Goal: Find specific page/section: Find specific page/section

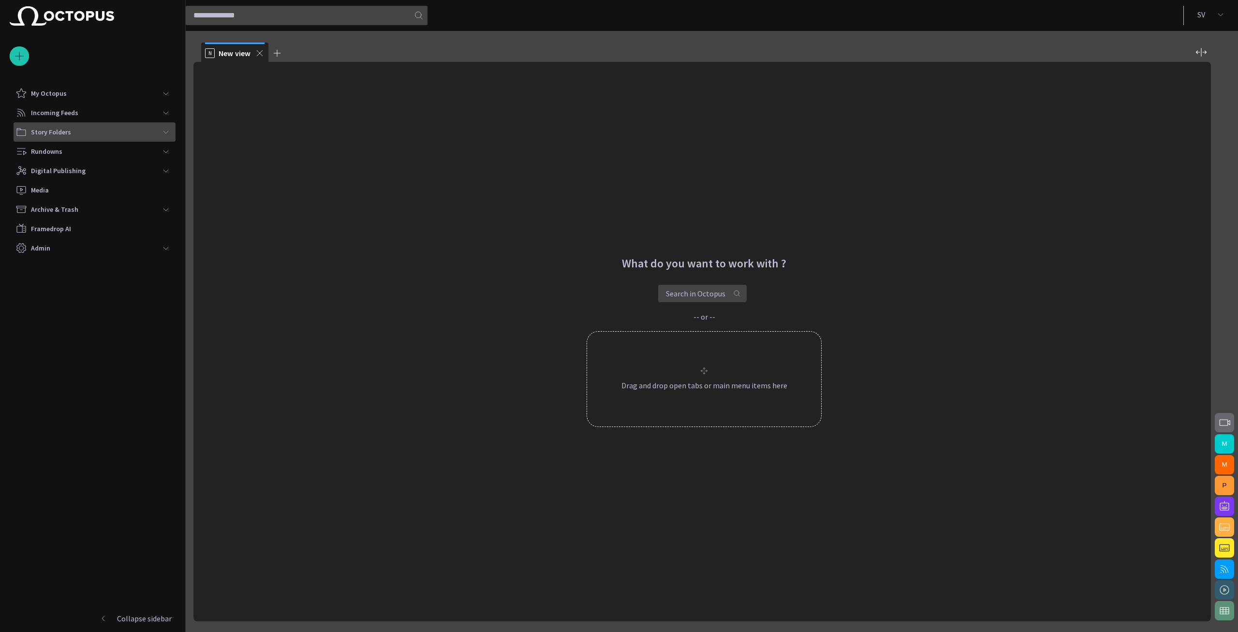
click at [154, 131] on div "Story Folders" at bounding box center [85, 131] width 141 height 15
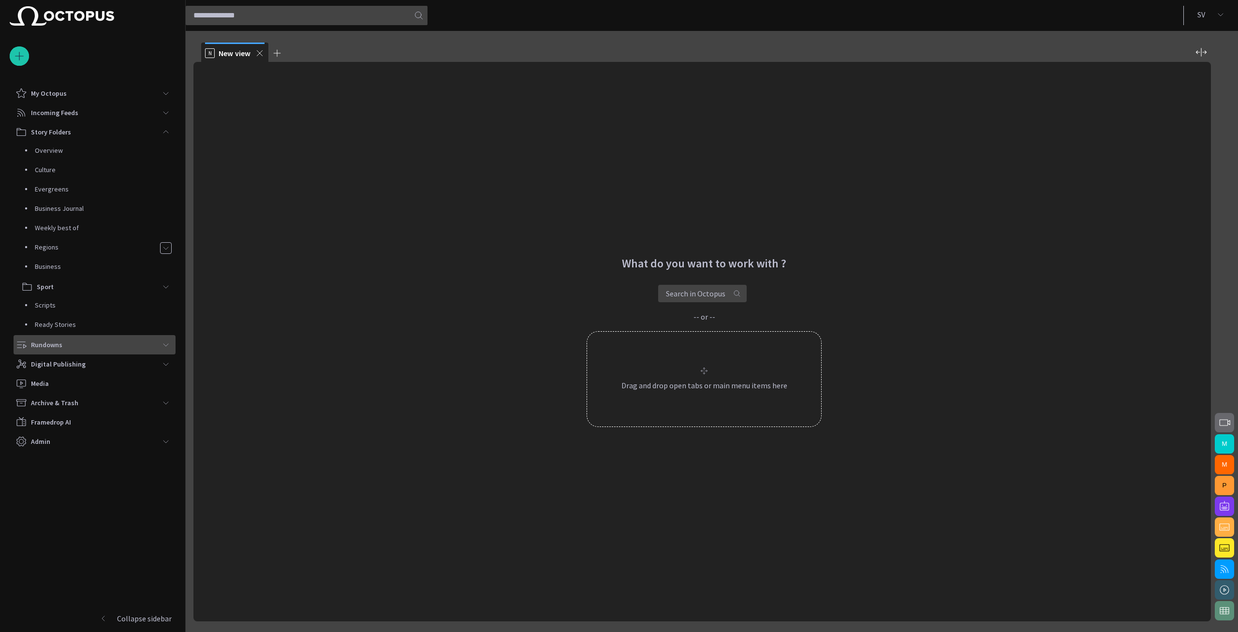
click at [123, 344] on div "Rundowns" at bounding box center [85, 344] width 141 height 15
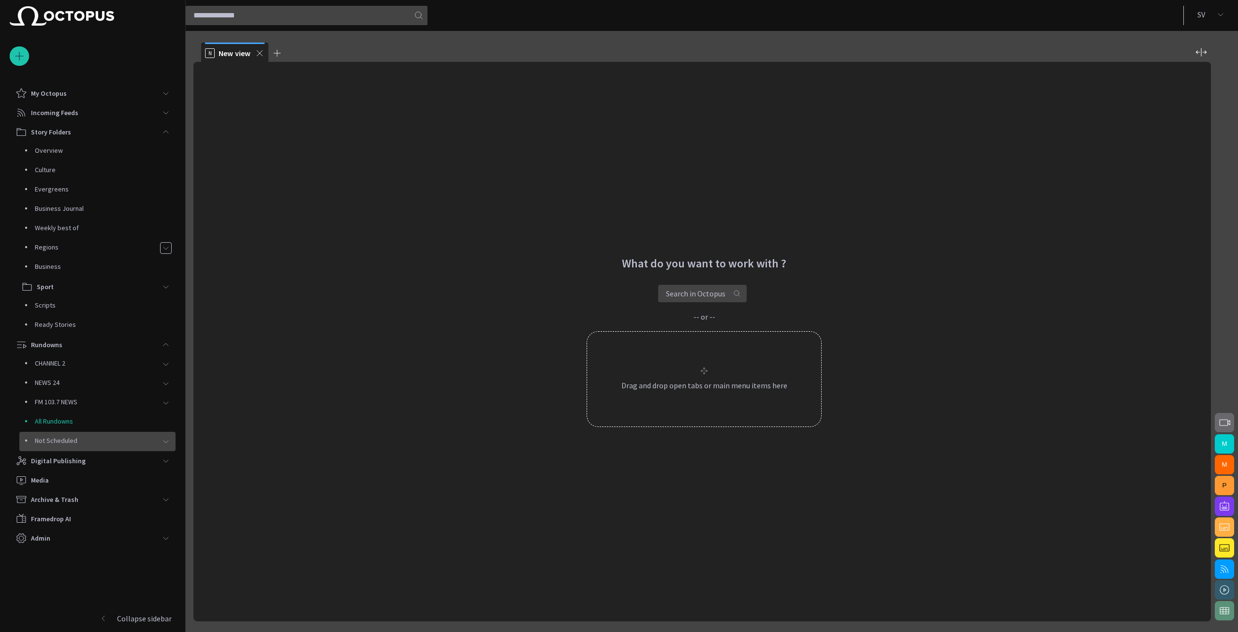
click at [92, 438] on p "Not Scheduled" at bounding box center [95, 441] width 121 height 10
click at [90, 423] on p "All Rundowns" at bounding box center [105, 421] width 141 height 10
click at [119, 422] on p "All Rundowns" at bounding box center [105, 421] width 141 height 10
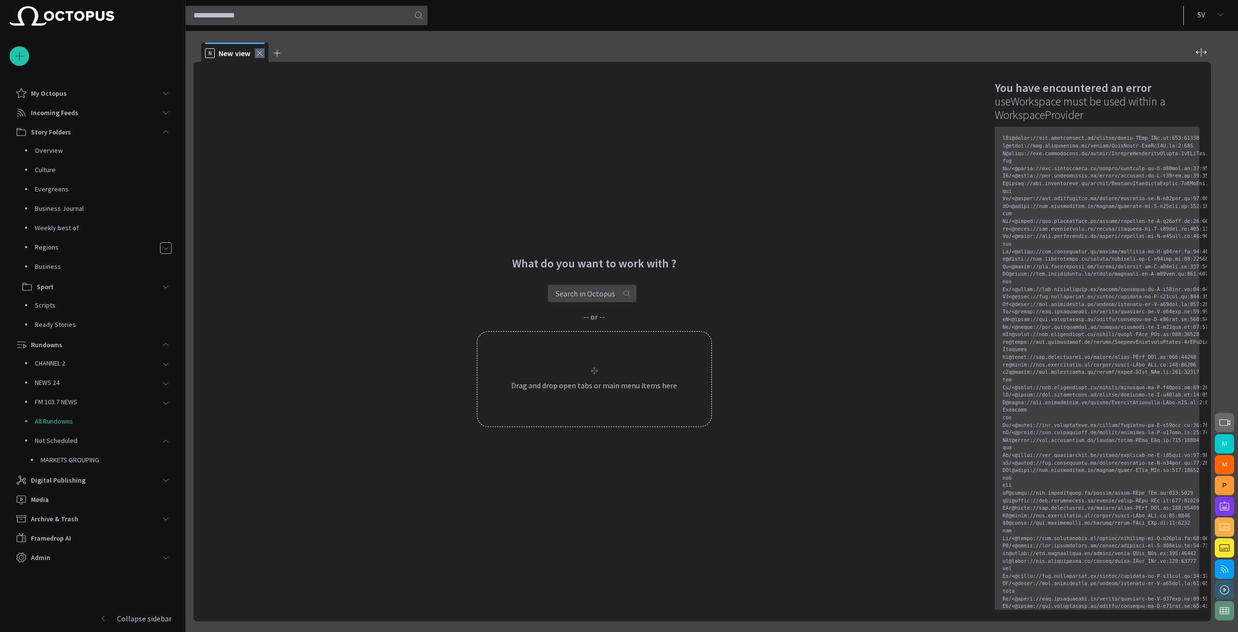
click at [261, 51] on span at bounding box center [260, 53] width 10 height 10
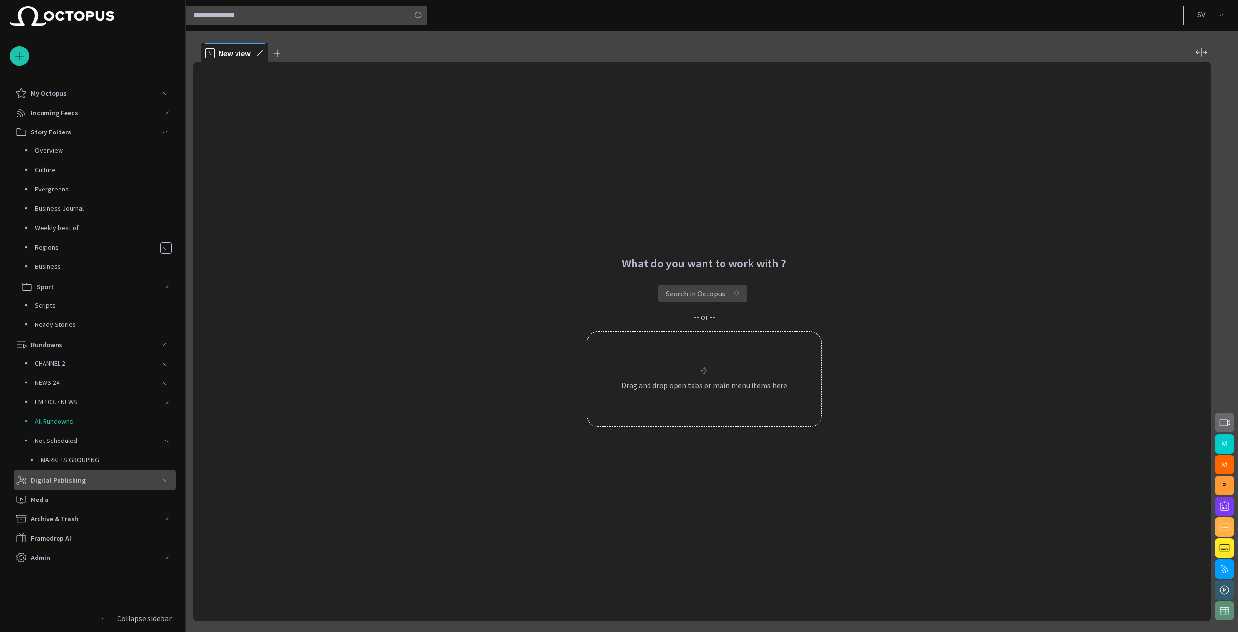
click at [76, 479] on p "Digital Publishing" at bounding box center [58, 480] width 55 height 10
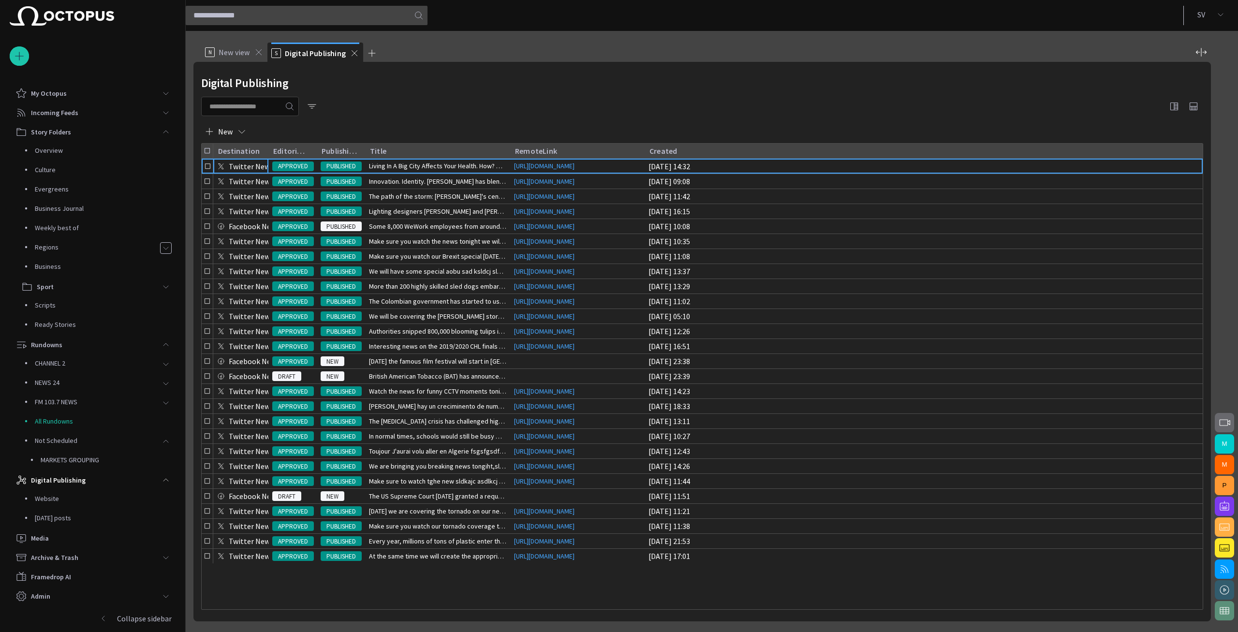
click at [433, 102] on div at bounding box center [702, 106] width 1002 height 19
